Goal: Information Seeking & Learning: Learn about a topic

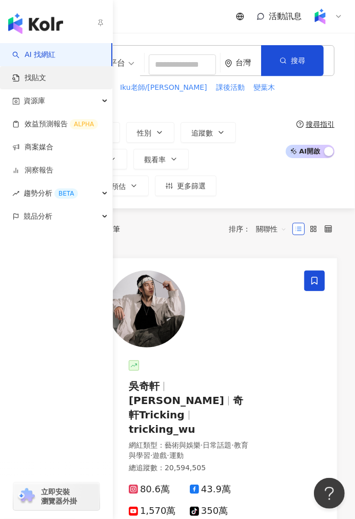
click at [46, 79] on link "找貼文" at bounding box center [29, 78] width 34 height 10
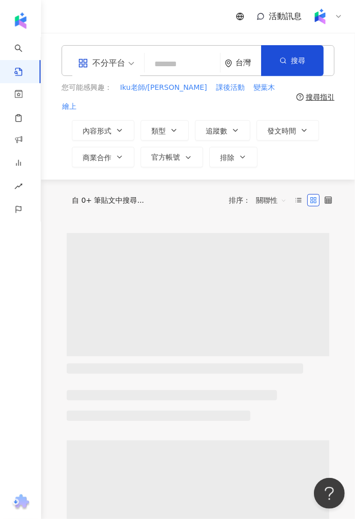
click at [182, 65] on input "search" at bounding box center [182, 64] width 67 height 22
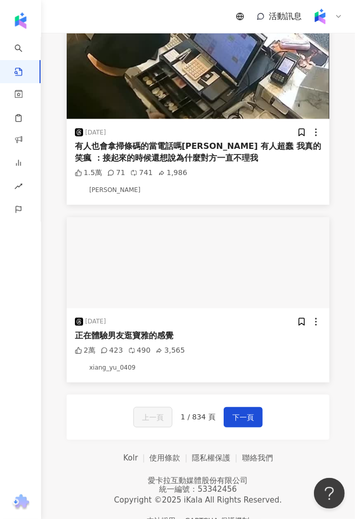
scroll to position [2006, 0]
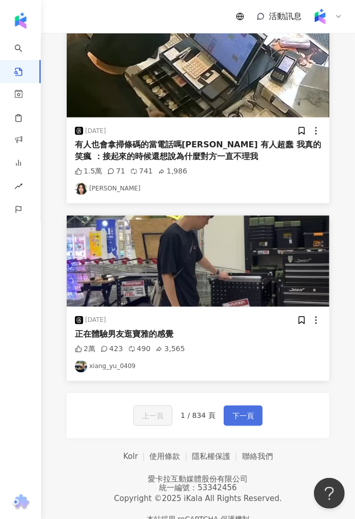
click at [238, 410] on span "下一頁" at bounding box center [244, 416] width 22 height 12
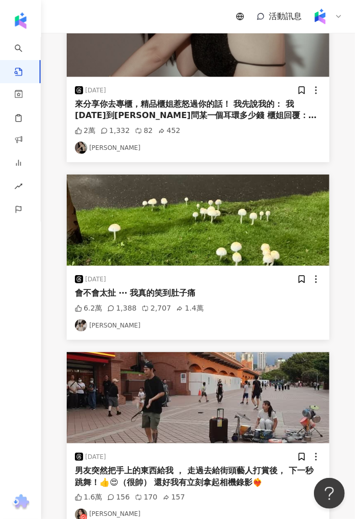
scroll to position [1995, 0]
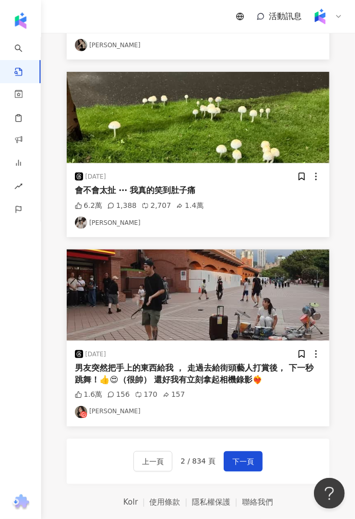
click at [104, 406] on link "[PERSON_NAME]" at bounding box center [198, 412] width 247 height 12
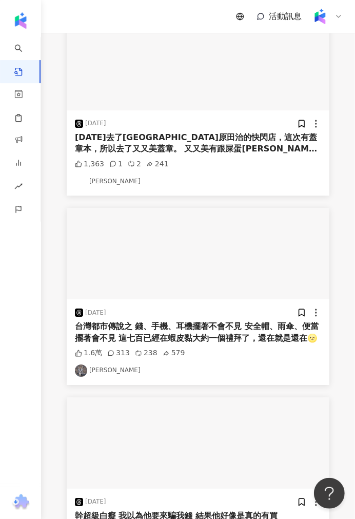
scroll to position [1291, 0]
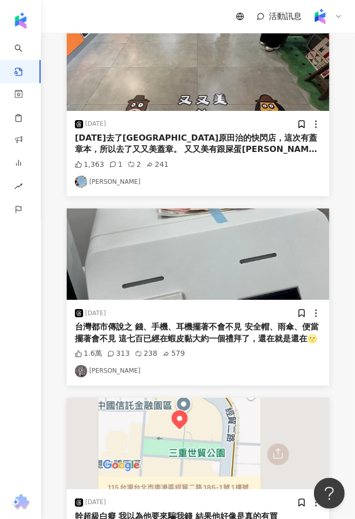
click at [242, 229] on img at bounding box center [198, 254] width 263 height 91
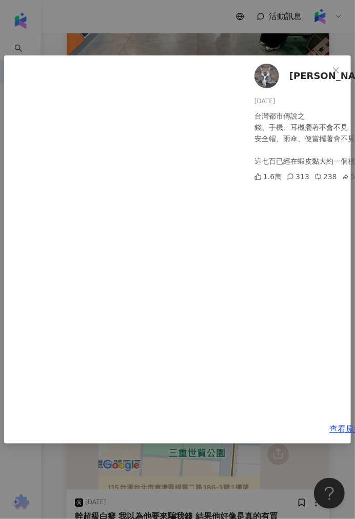
click at [172, 20] on div "Aaron Chang 2025/8/2 台灣都市傳說之 錢、手機、耳機擺著不會不見 安全帽、雨傘、便當擺著會不見 這七百已經在蝦皮黏大約一個禮拜了，還在就是…" at bounding box center [177, 259] width 355 height 519
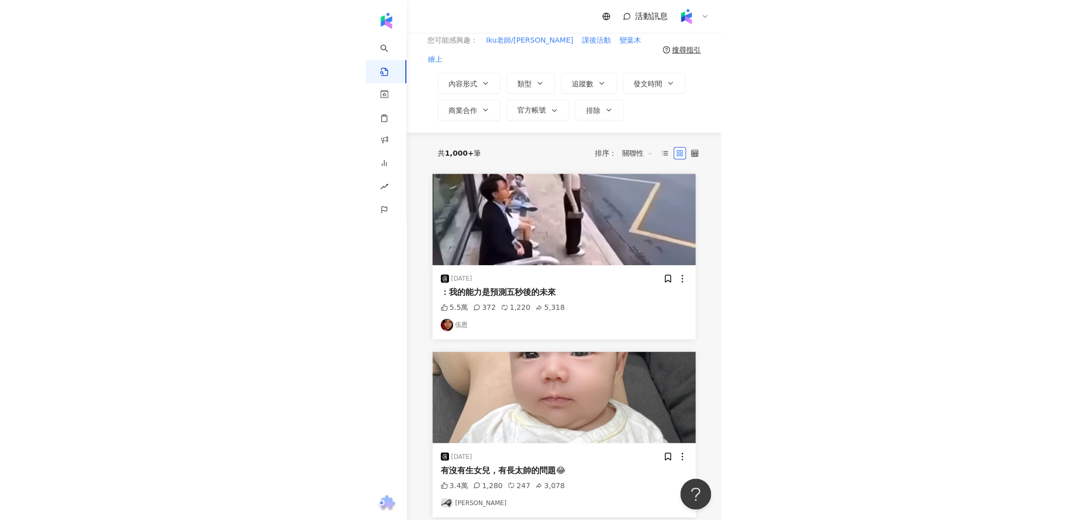
scroll to position [0, 0]
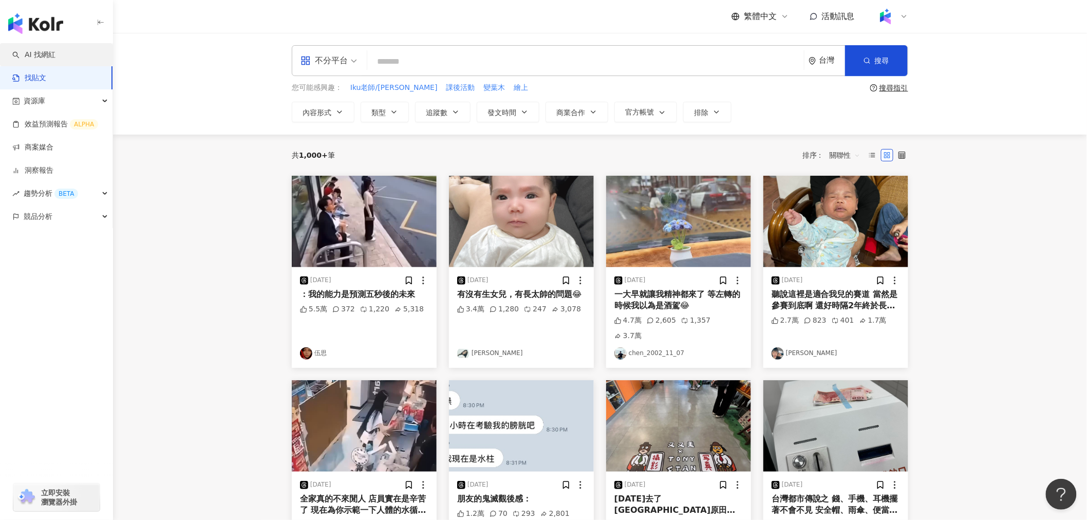
click at [54, 60] on link "AI 找網紅" at bounding box center [33, 55] width 43 height 10
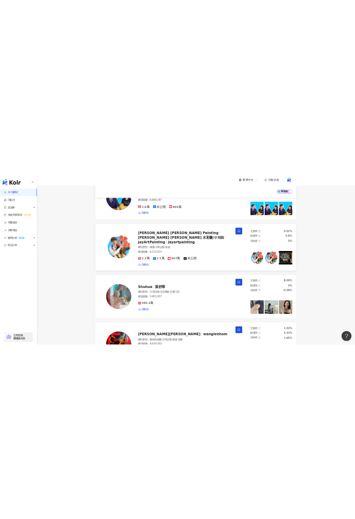
scroll to position [1186, 0]
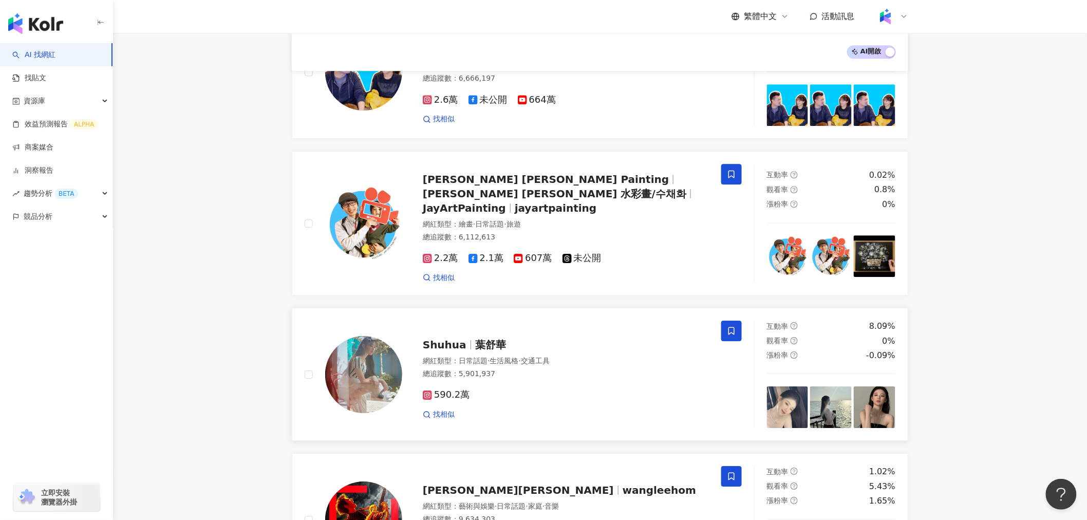
click at [355, 379] on img at bounding box center [363, 374] width 77 height 77
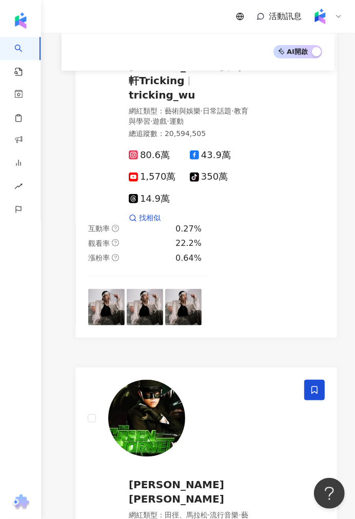
scroll to position [0, 0]
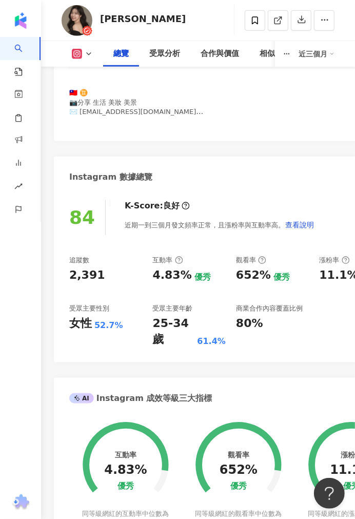
scroll to position [171, 0]
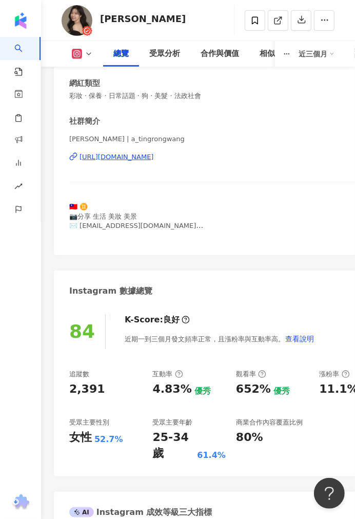
drag, startPoint x: 138, startPoint y: 157, endPoint x: 136, endPoint y: 149, distance: 7.9
click at [138, 157] on div "[URL][DOMAIN_NAME]" at bounding box center [117, 157] width 74 height 9
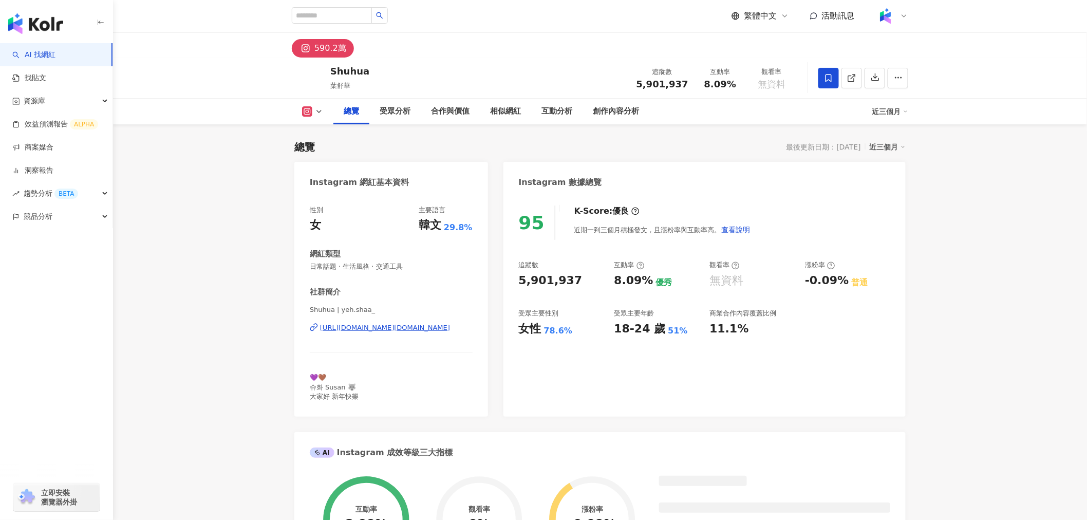
scroll to position [114, 0]
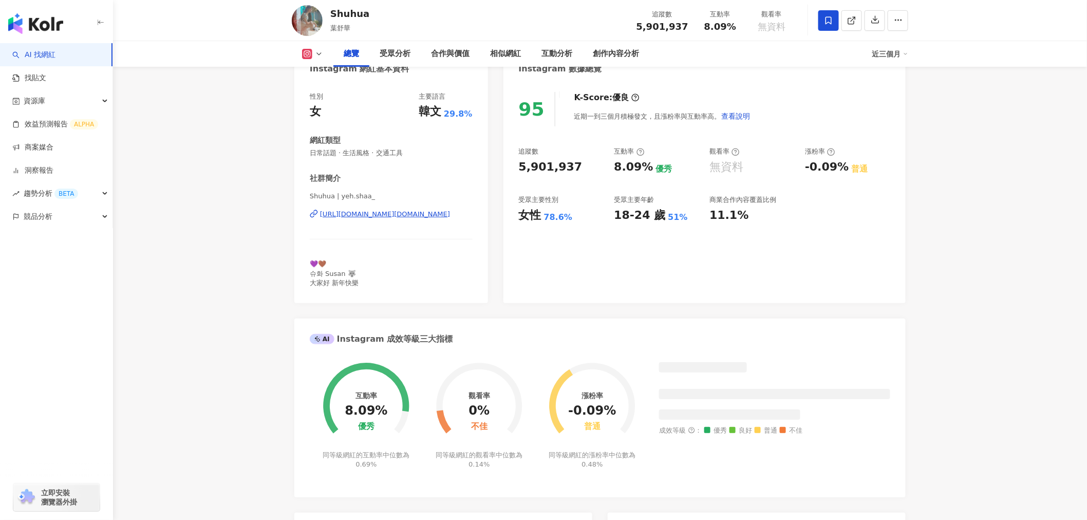
click at [424, 217] on div "https://www.instagram.com/yeh.shaa_/" at bounding box center [385, 214] width 130 height 9
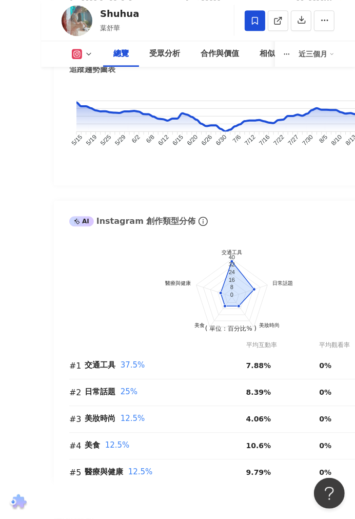
scroll to position [0, 0]
